Goal: Task Accomplishment & Management: Use online tool/utility

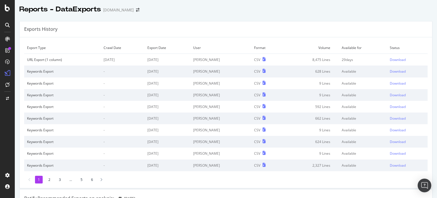
drag, startPoint x: 7, startPoint y: 12, endPoint x: 5, endPoint y: 7, distance: 5.6
click at [5, 7] on div at bounding box center [7, 99] width 15 height 198
click at [5, 7] on icon at bounding box center [7, 8] width 5 height 7
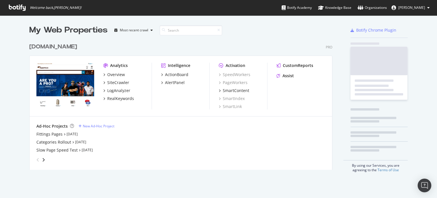
scroll to position [194, 432]
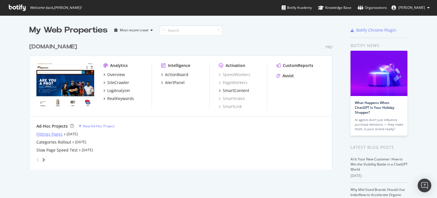
click at [57, 134] on div "Fittings Pages" at bounding box center [49, 134] width 26 height 6
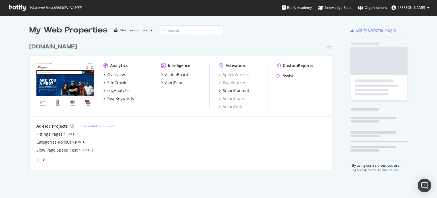
scroll to position [194, 432]
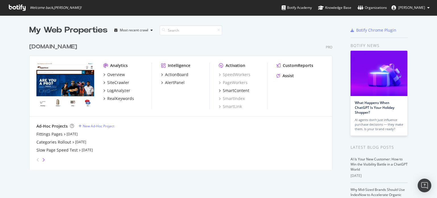
click at [42, 160] on icon "angle-right" at bounding box center [43, 159] width 3 height 5
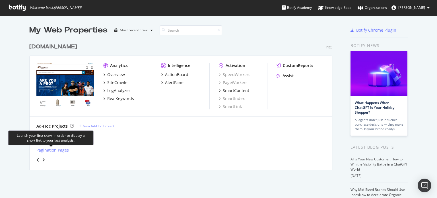
click at [56, 149] on div "Pagination Pages" at bounding box center [52, 150] width 32 height 6
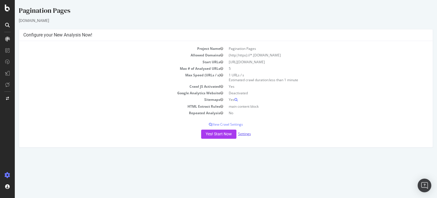
click at [245, 133] on link "Settings" at bounding box center [244, 133] width 13 height 5
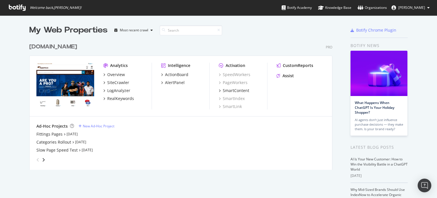
scroll to position [194, 432]
click at [51, 135] on div "Fittings Pages" at bounding box center [49, 134] width 26 height 6
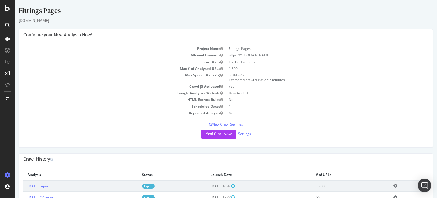
click at [231, 123] on p "View Crawl Settings" at bounding box center [226, 124] width 406 height 5
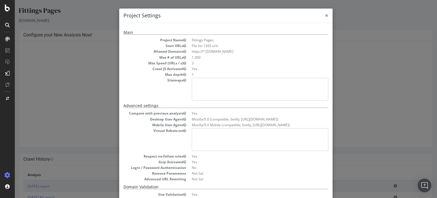
click at [325, 16] on span "×" at bounding box center [326, 15] width 3 height 8
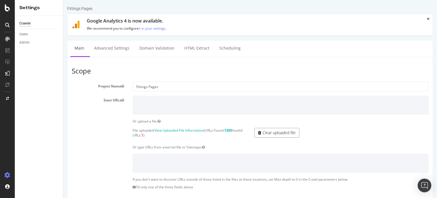
click at [259, 128] on link "Clear uploaded file" at bounding box center [277, 133] width 45 height 10
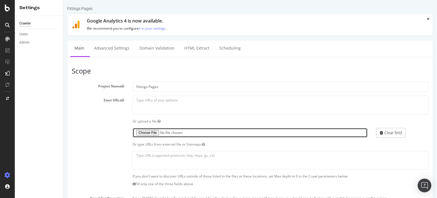
click at [153, 129] on input "file" at bounding box center [250, 133] width 235 height 10
type input "C:\fakepath\plps without scroller.txt"
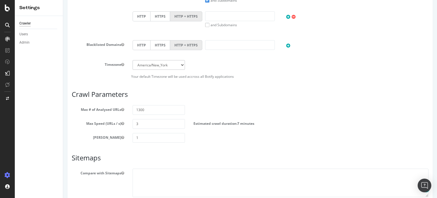
scroll to position [282, 0]
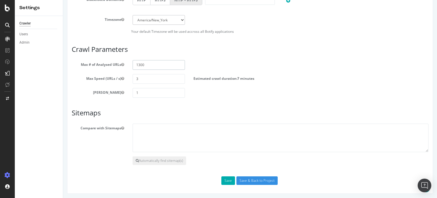
click at [160, 67] on input "1300" at bounding box center [159, 65] width 52 height 10
type input "1"
type input "500"
click at [223, 95] on div "Max Depth 1" at bounding box center [250, 93] width 366 height 10
click at [252, 181] on input "Save & Back to Project" at bounding box center [257, 180] width 41 height 9
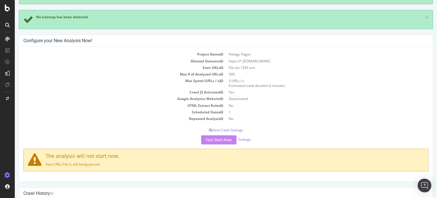
scroll to position [89, 0]
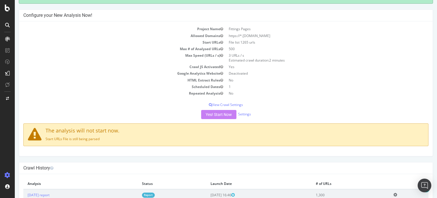
click at [221, 114] on div "Yes! Start Now Settings" at bounding box center [226, 114] width 406 height 9
click at [213, 115] on div "Yes! Start Now Settings" at bounding box center [226, 114] width 406 height 9
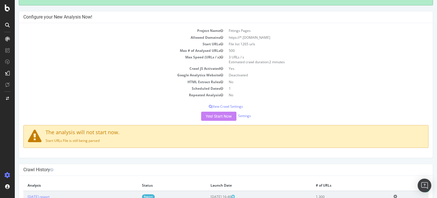
scroll to position [87, 0]
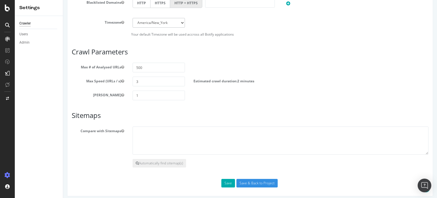
scroll to position [282, 0]
click at [246, 181] on input "Save & Back to Project" at bounding box center [257, 183] width 41 height 9
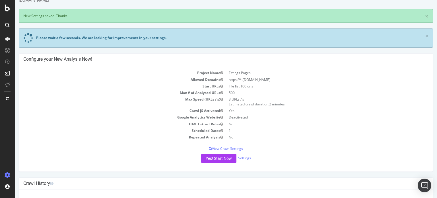
scroll to position [24, 0]
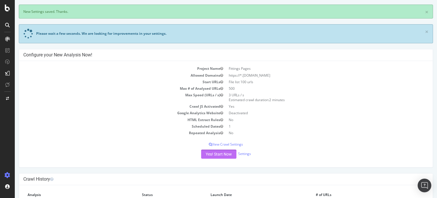
click at [222, 156] on button "Yes! Start Now" at bounding box center [218, 154] width 35 height 9
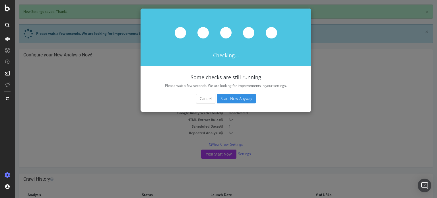
click at [207, 95] on button "Cancel" at bounding box center [205, 99] width 19 height 10
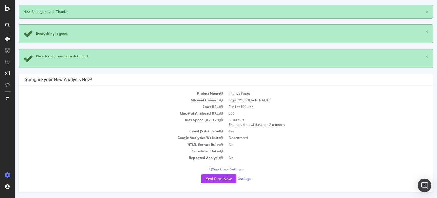
scroll to position [37, 0]
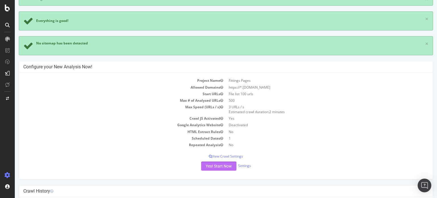
click at [214, 169] on button "Yes! Start Now" at bounding box center [218, 165] width 35 height 9
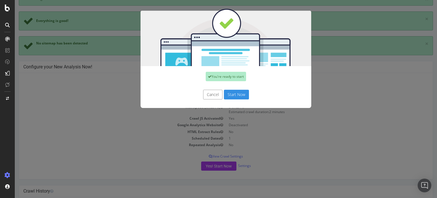
click at [233, 95] on button "Start Now" at bounding box center [236, 95] width 25 height 10
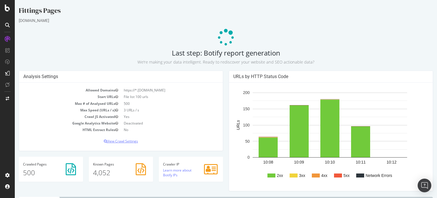
click at [130, 140] on p "View Crawl Settings" at bounding box center [120, 141] width 195 height 5
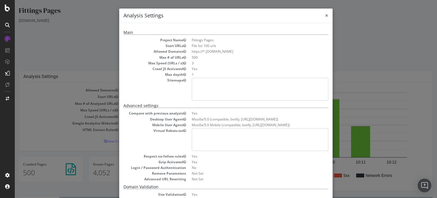
click at [325, 17] on span "×" at bounding box center [326, 15] width 3 height 8
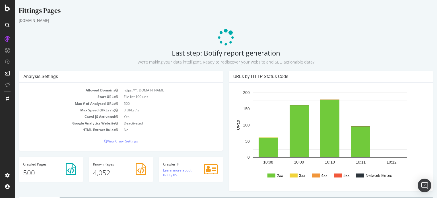
click at [247, 82] on div "URLs by HTTP Status Code" at bounding box center [331, 77] width 204 height 12
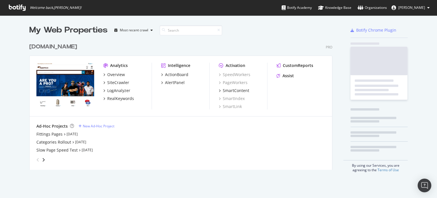
scroll to position [129, 305]
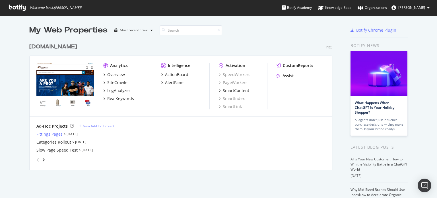
click at [45, 134] on div "Fittings Pages" at bounding box center [49, 134] width 26 height 6
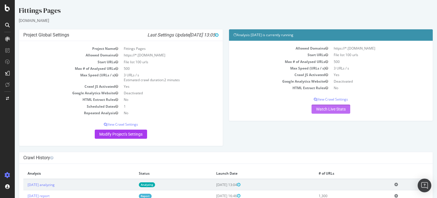
click at [346, 110] on link "Watch Live Stats" at bounding box center [331, 109] width 39 height 9
